Goal: Transaction & Acquisition: Register for event/course

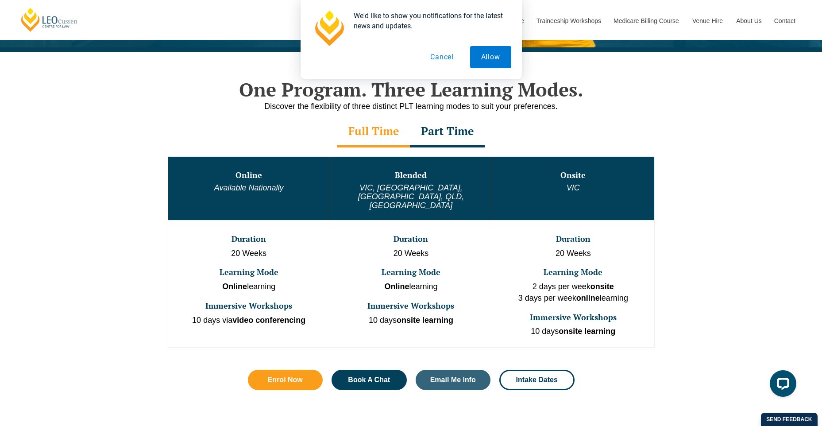
click at [734, 191] on div "One Program. Three Learning Modes. Discover the flexibility of three distinct P…" at bounding box center [411, 243] width 822 height 382
click at [447, 58] on button "Cancel" at bounding box center [442, 57] width 46 height 22
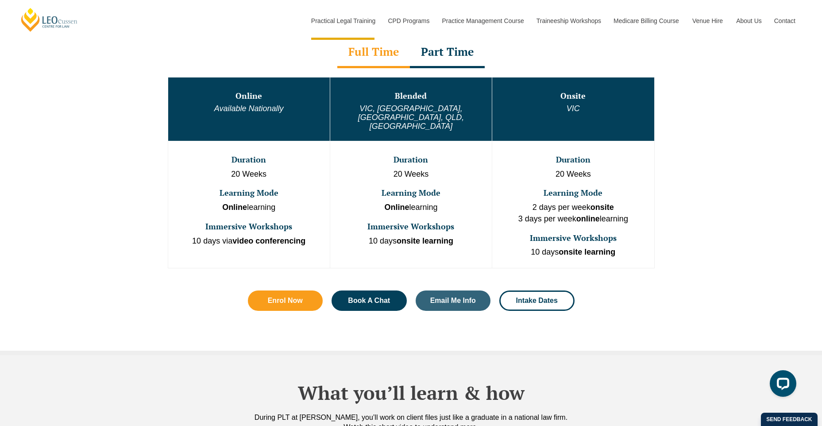
scroll to position [442, 0]
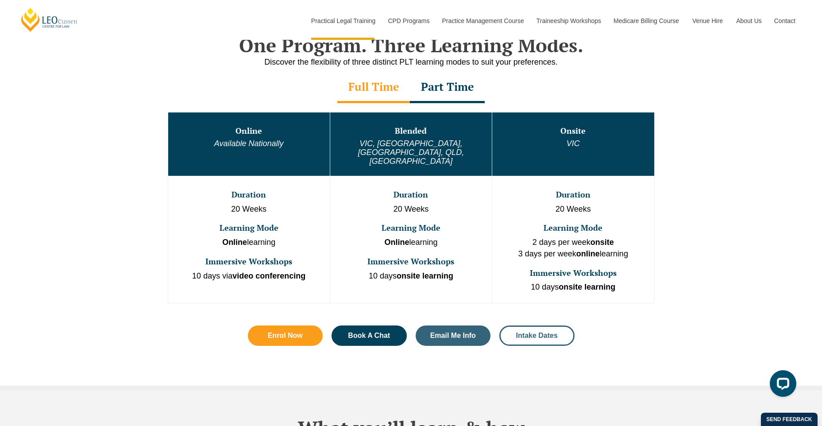
click at [538, 332] on span "Intake Dates" at bounding box center [537, 335] width 42 height 7
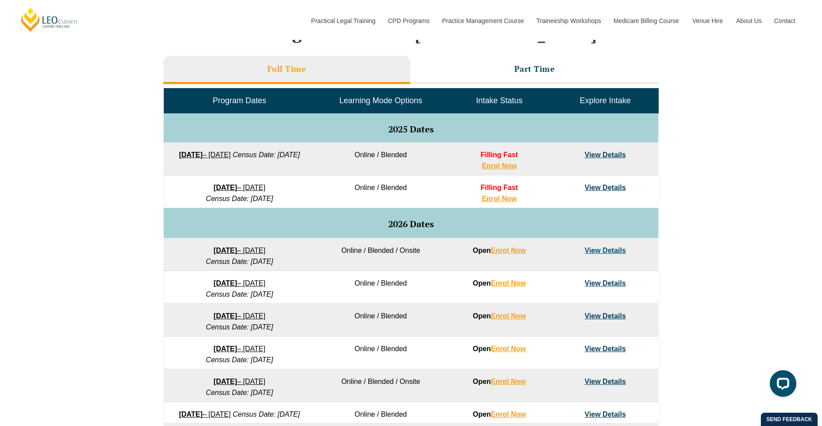
scroll to position [265, 0]
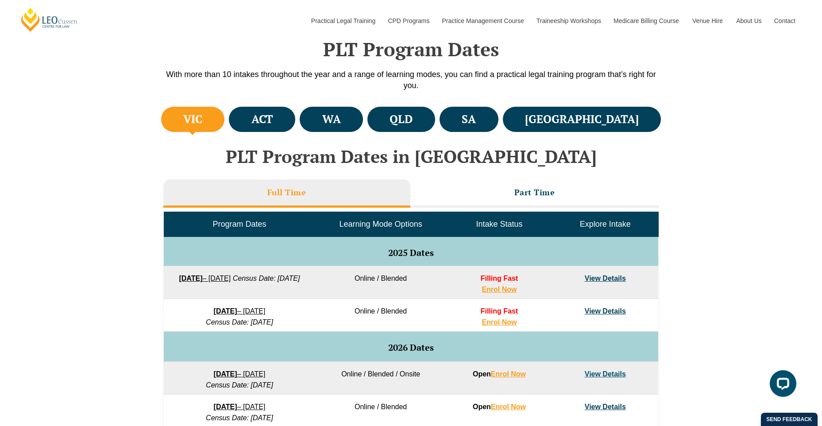
click at [264, 312] on link "8 December 2025 – 8 May 2026" at bounding box center [240, 311] width 52 height 8
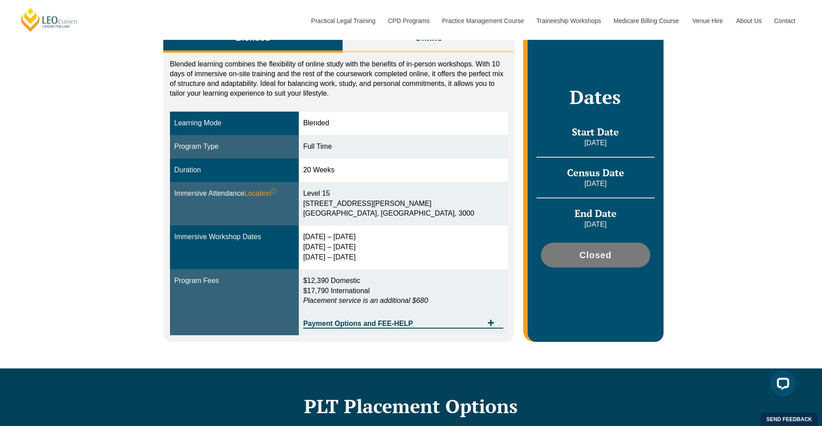
scroll to position [221, 0]
